Goal: Navigation & Orientation: Find specific page/section

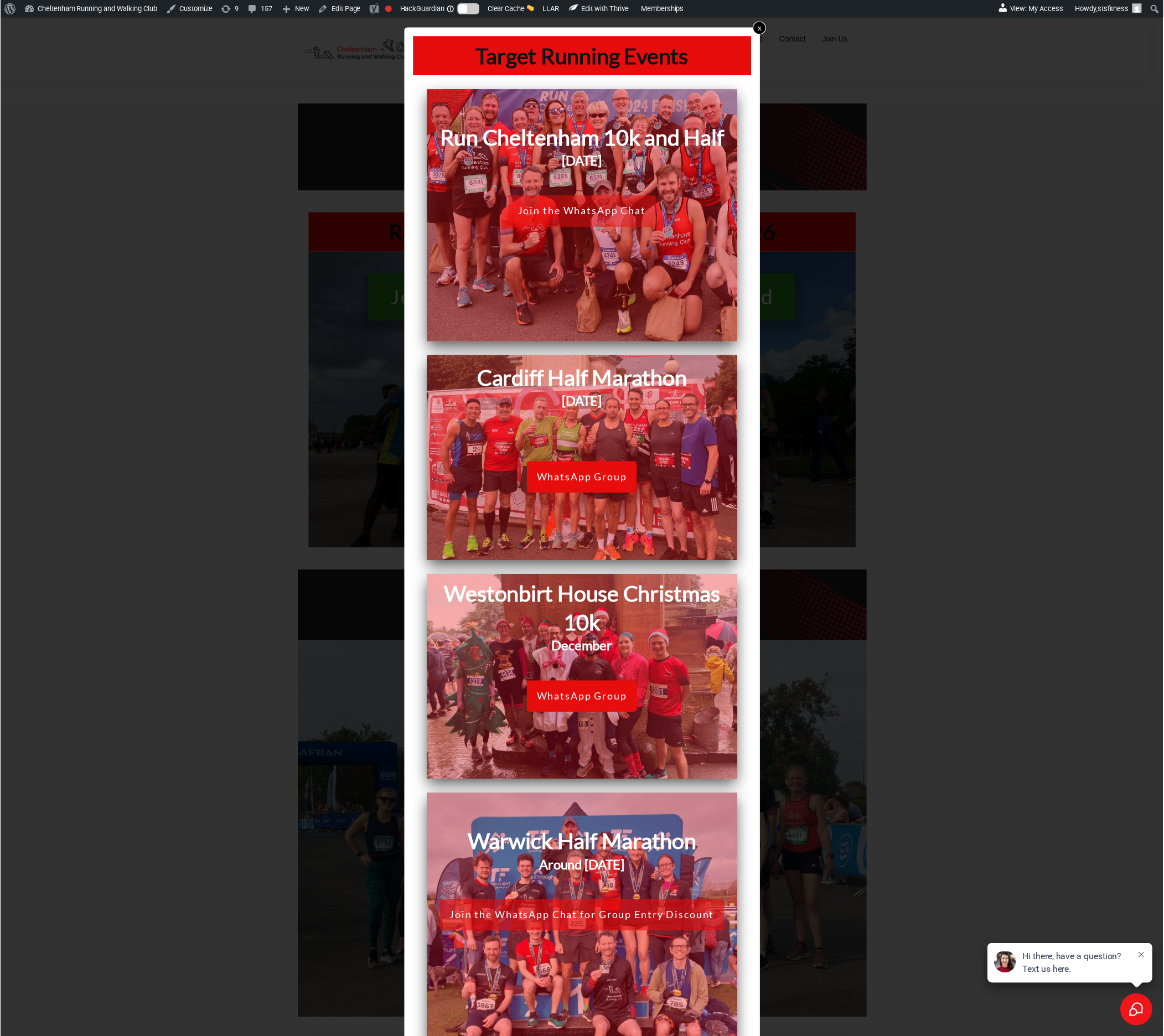
scroll to position [1245, 0]
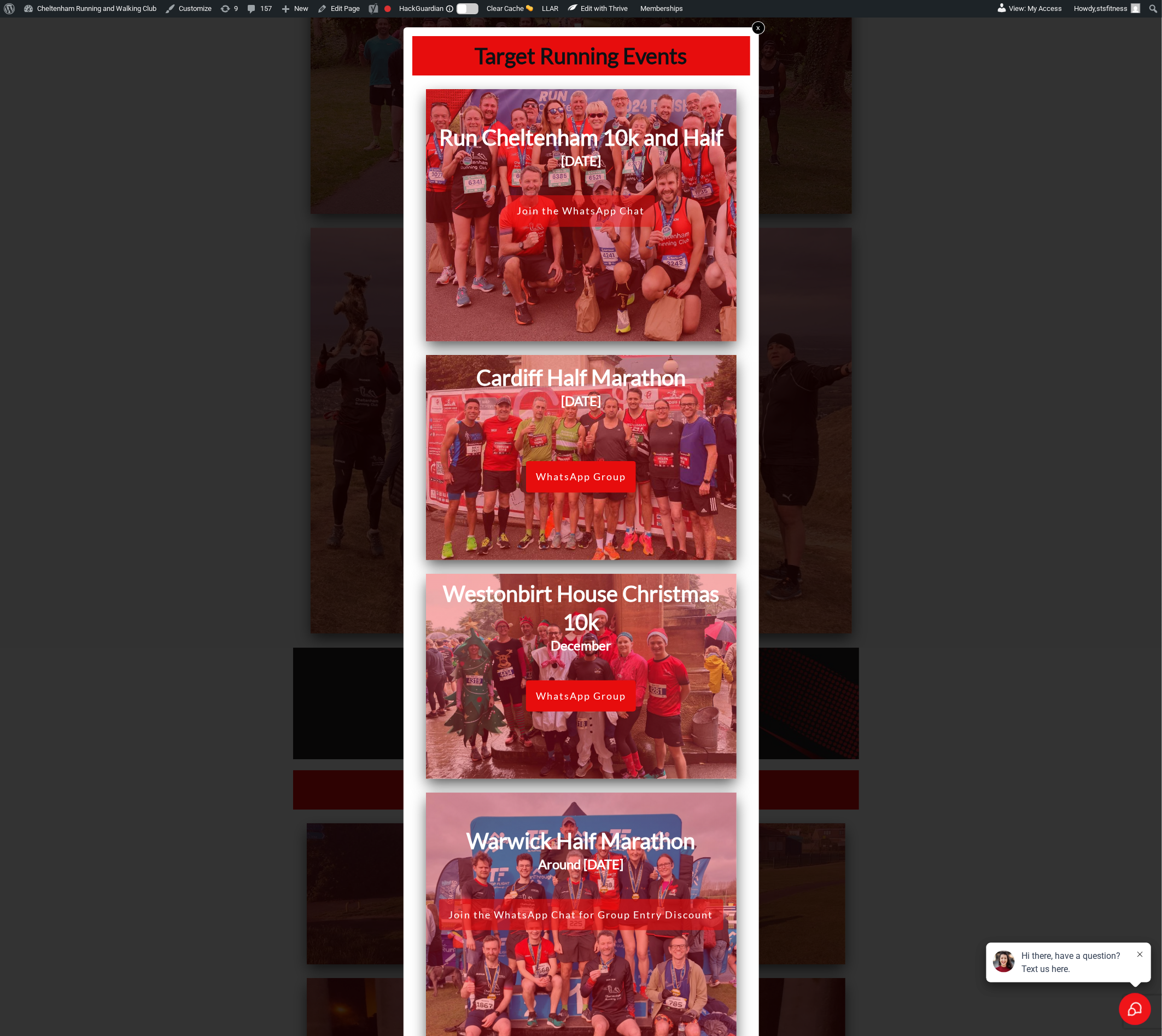
click at [751, 26] on link "x" at bounding box center [758, 28] width 13 height 13
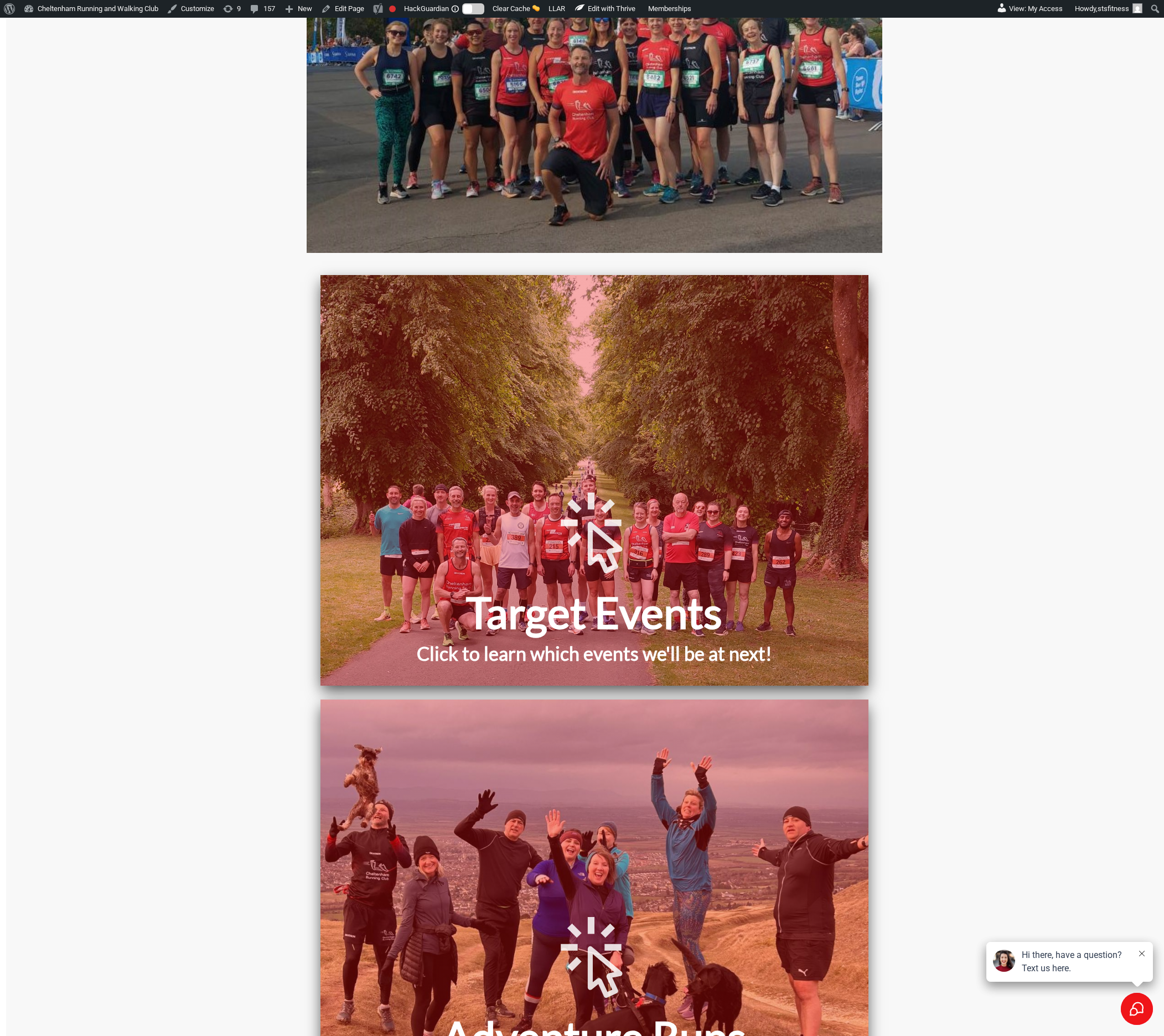
scroll to position [996, 0]
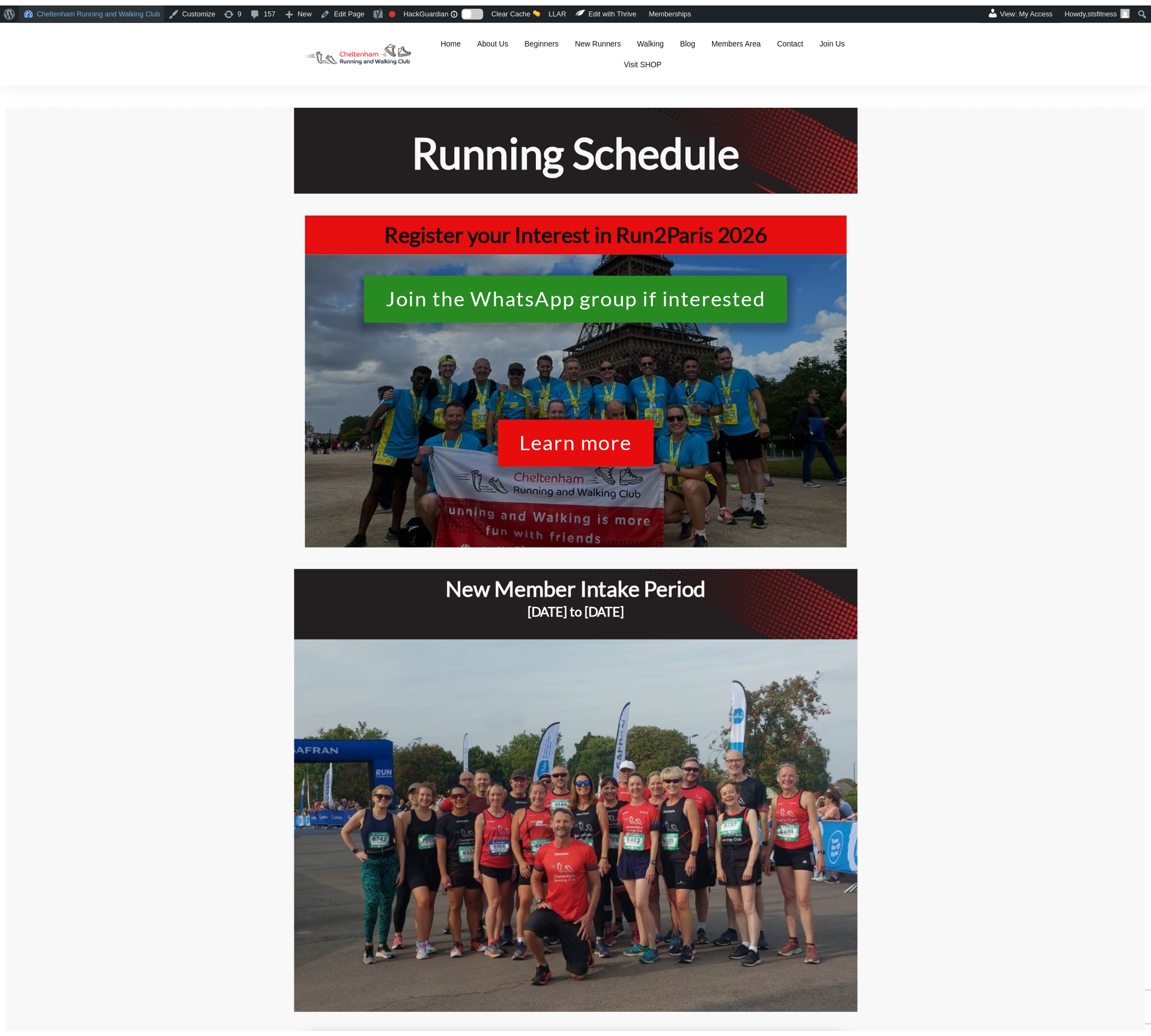
scroll to position [1492, 0]
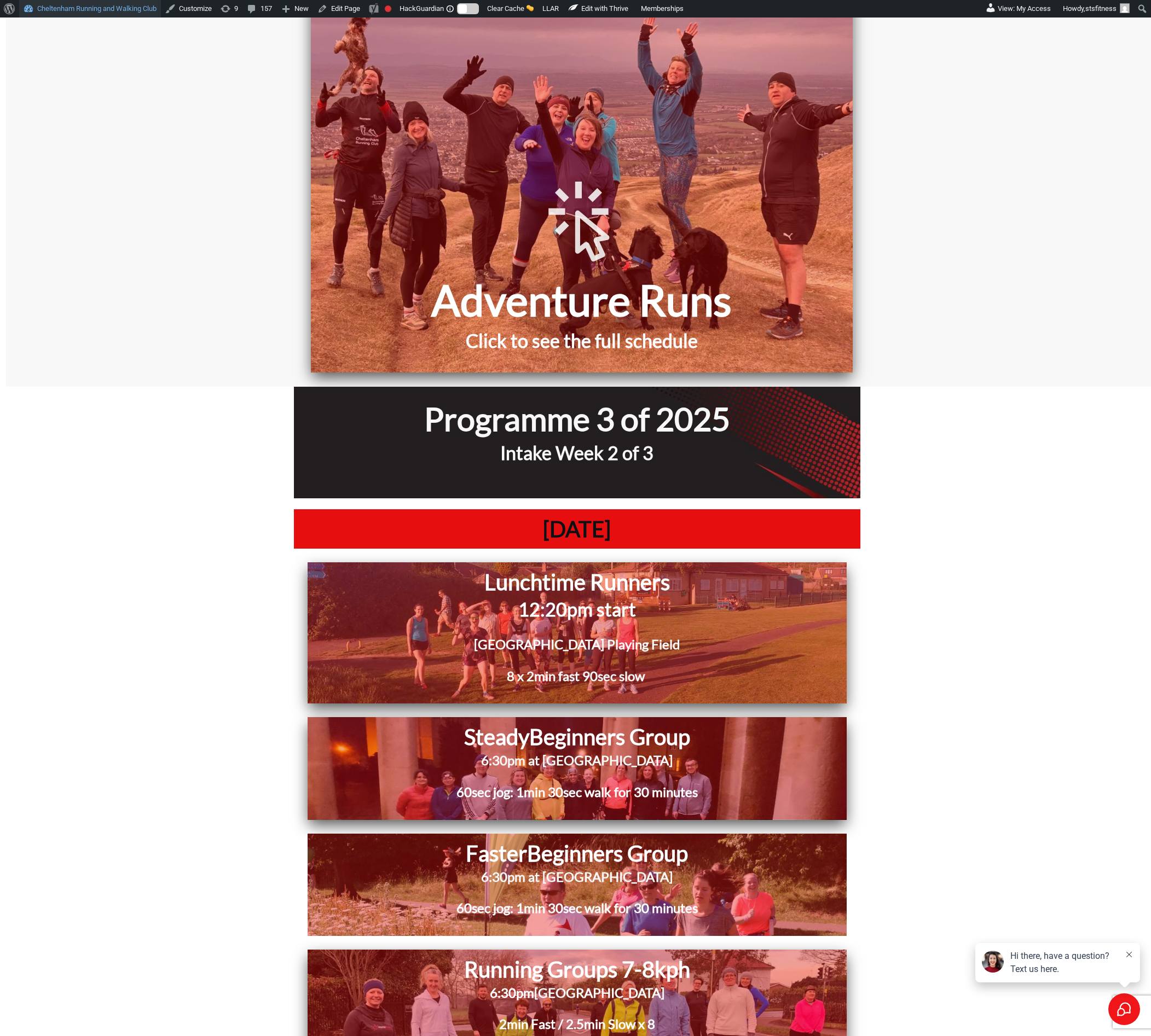
click at [77, 7] on link "Cheltenham Running and Walking Club" at bounding box center [90, 8] width 141 height 18
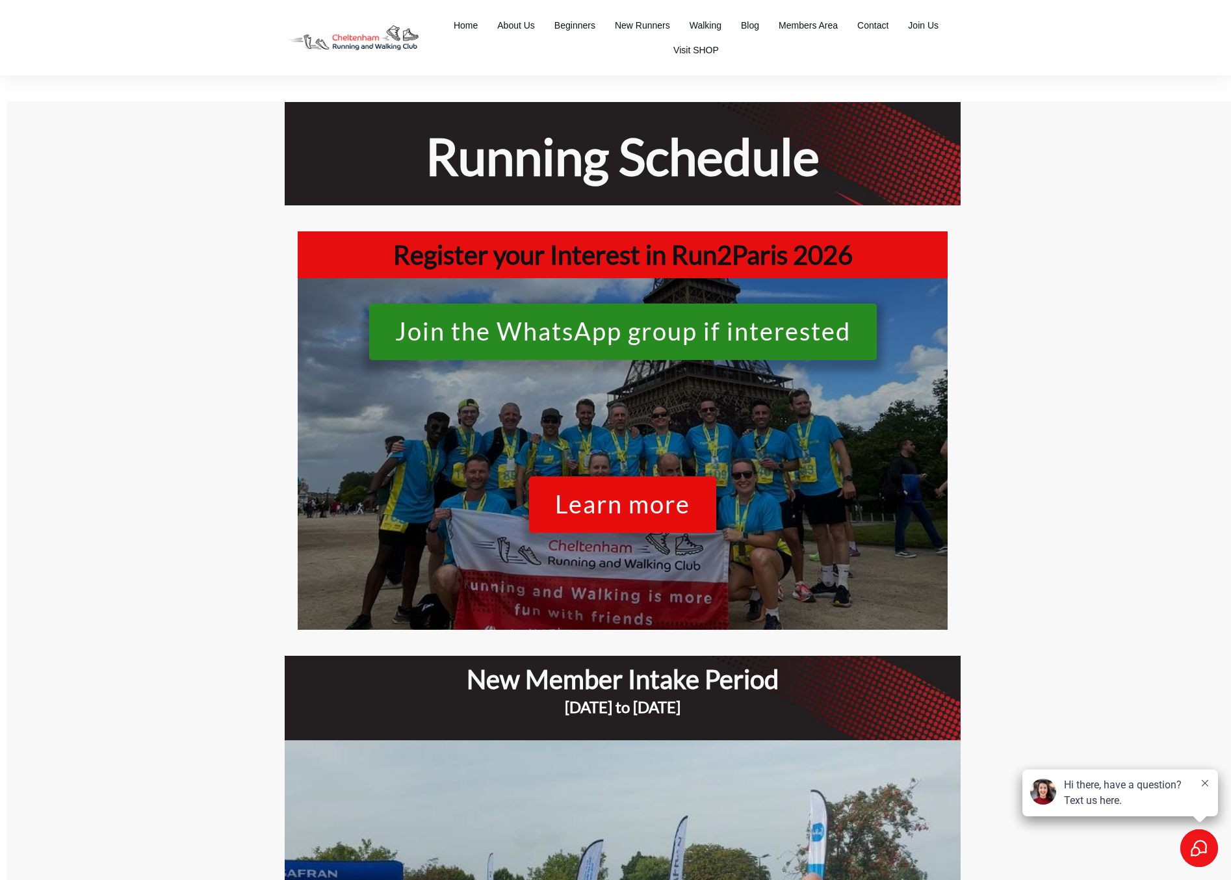
scroll to position [4582, 0]
